Goal: Task Accomplishment & Management: Use online tool/utility

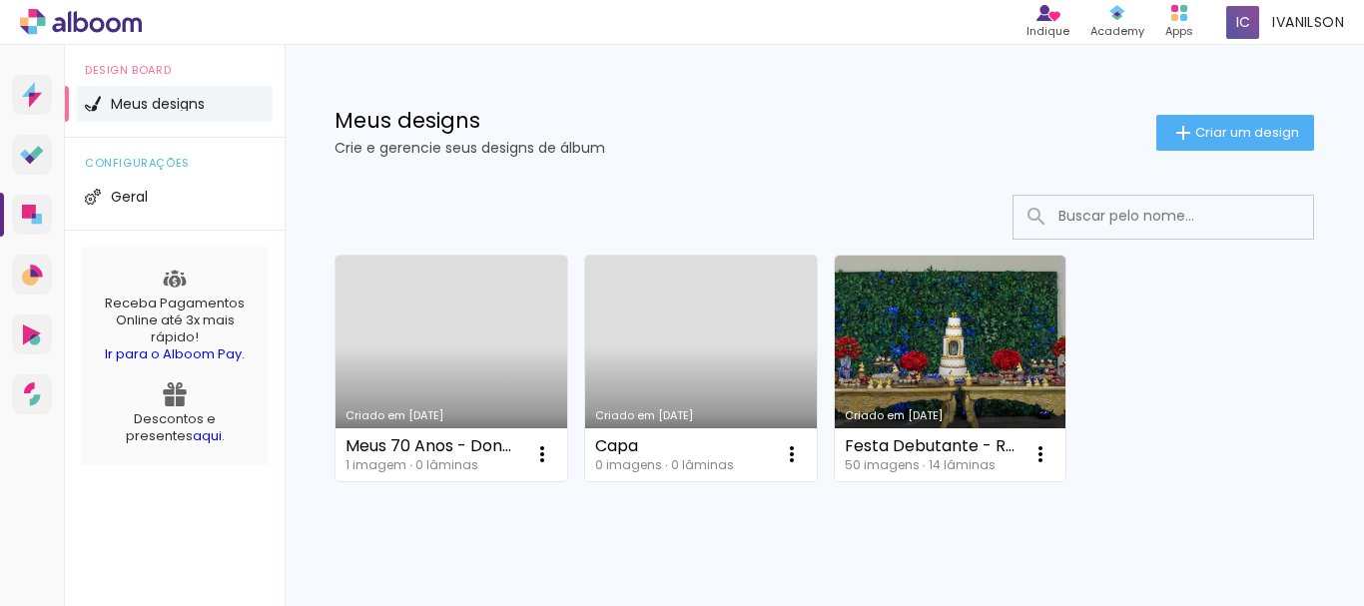
click at [934, 334] on link "Criado em [DATE]" at bounding box center [950, 369] width 232 height 226
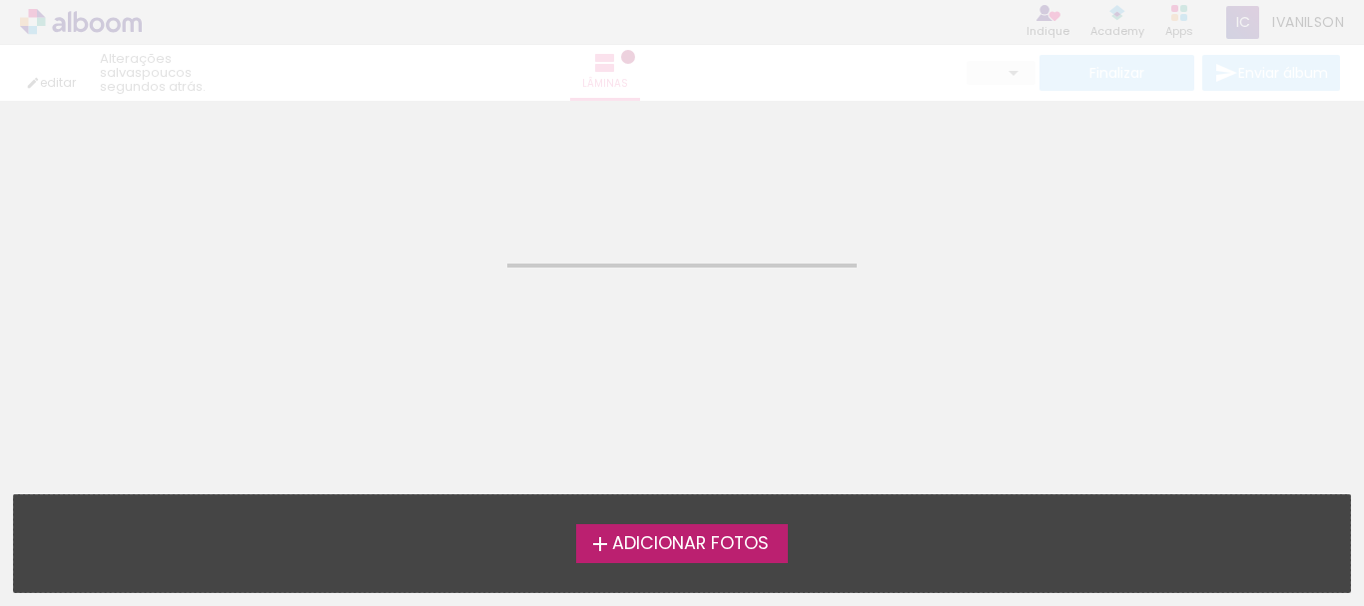
click at [934, 334] on neon-animated-pages "Confirmar Cancelar" at bounding box center [682, 353] width 1364 height 505
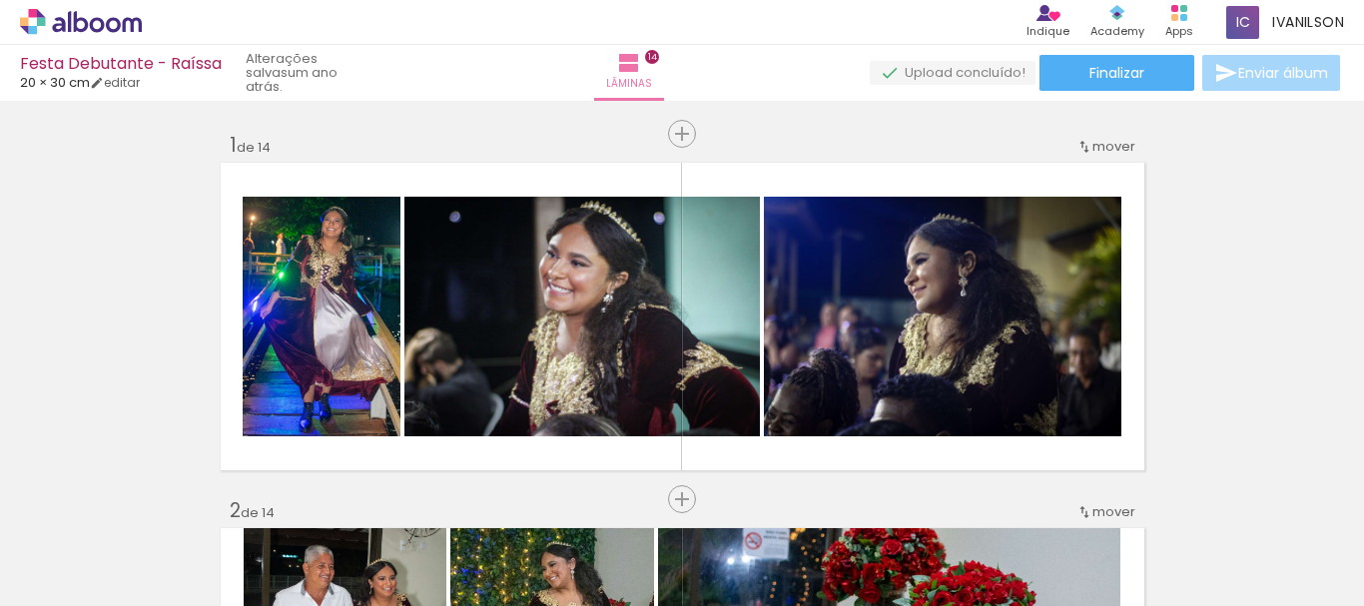
click at [205, 549] on div at bounding box center [200, 538] width 99 height 54
click at [1237, 552] on div at bounding box center [1206, 538] width 88 height 99
click at [1233, 552] on div at bounding box center [1206, 538] width 88 height 99
